Goal: Find specific page/section: Find specific page/section

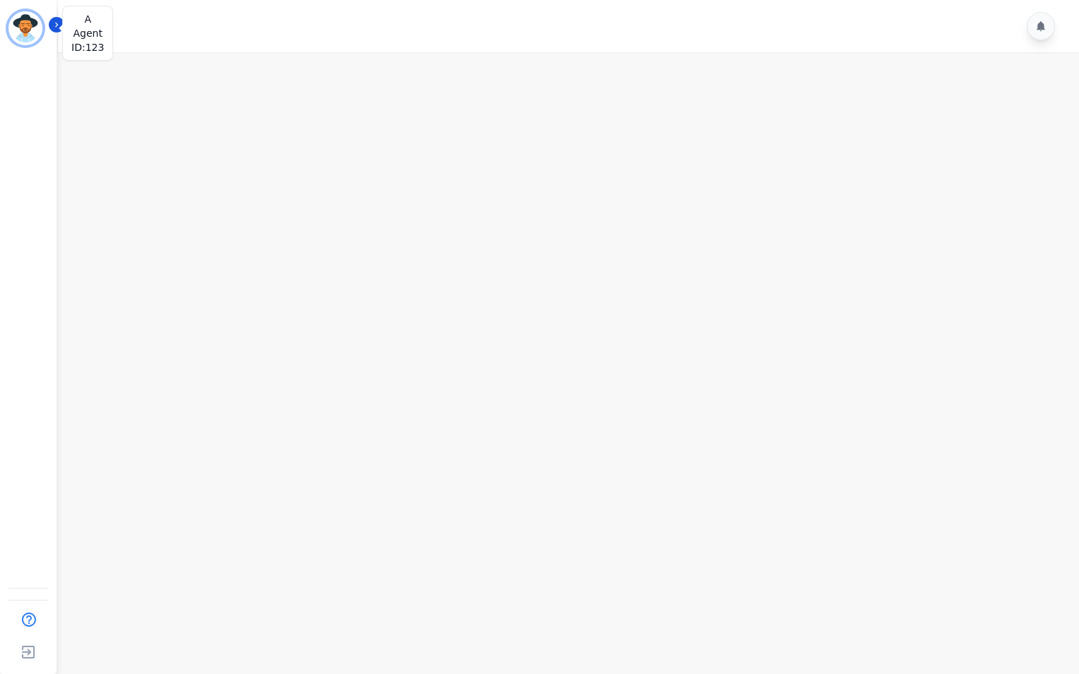
click at [16, 16] on img "Sidebar" at bounding box center [25, 28] width 34 height 34
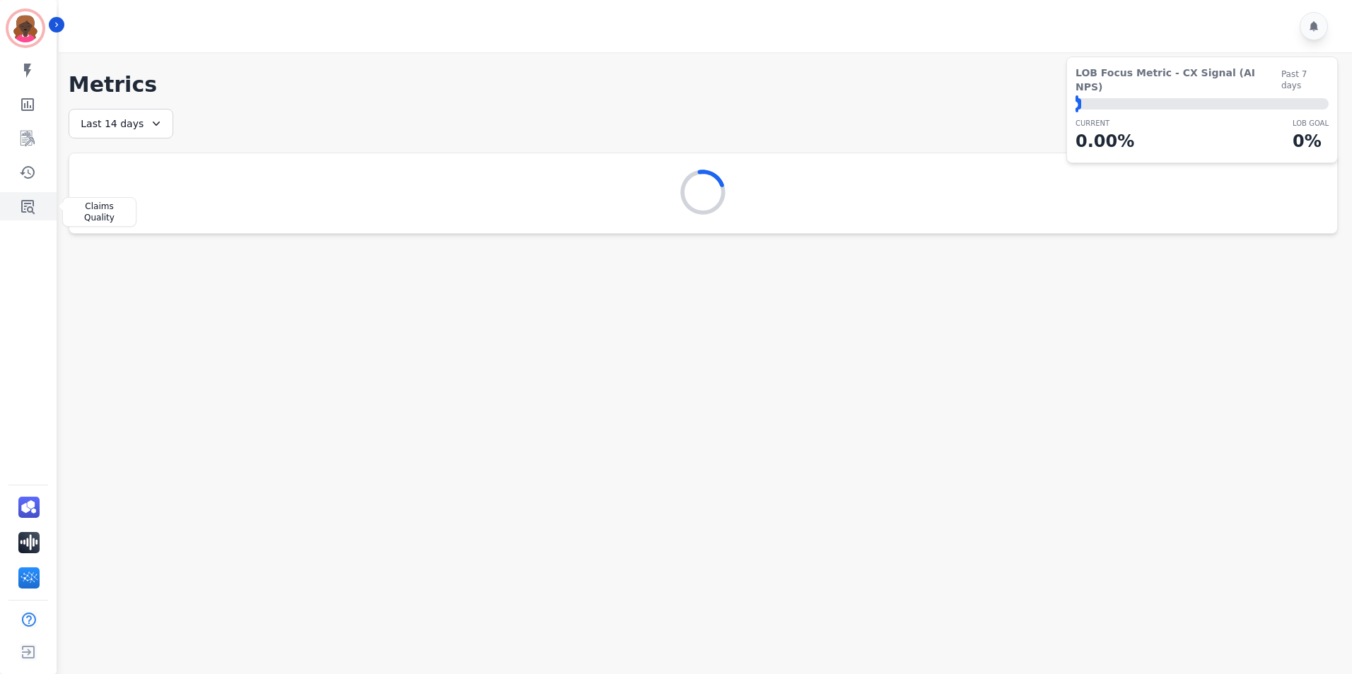
click at [33, 216] on link "Sidebar" at bounding box center [29, 206] width 54 height 28
